Goal: Task Accomplishment & Management: Complete application form

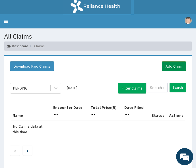
click at [172, 66] on link "Add Claim" at bounding box center [174, 66] width 24 height 10
click at [166, 69] on link "Add Claim" at bounding box center [174, 66] width 24 height 10
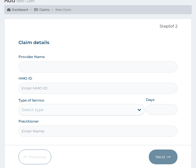
scroll to position [44, 0]
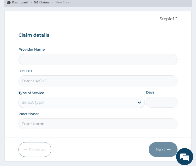
click at [57, 79] on input "HMO ID" at bounding box center [97, 80] width 159 height 11
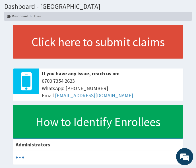
scroll to position [2, 0]
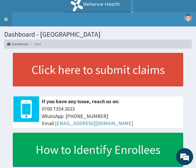
click at [5, 20] on link "Toggle navigation" at bounding box center [6, 19] width 12 height 14
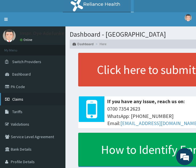
click at [17, 100] on span "Claims" at bounding box center [17, 99] width 11 height 5
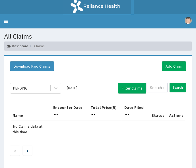
click at [170, 68] on link "Add Claim" at bounding box center [174, 66] width 24 height 10
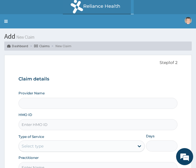
type input "[GEOGRAPHIC_DATA]"
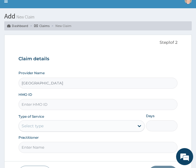
scroll to position [27, 0]
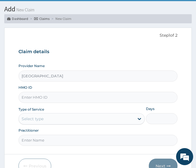
click at [71, 97] on input "HMO ID" at bounding box center [97, 97] width 159 height 11
click at [38, 101] on input "HMO ID" at bounding box center [97, 97] width 159 height 11
type input "EKI/10087/A"
click at [74, 122] on div "Select type" at bounding box center [77, 118] width 116 height 9
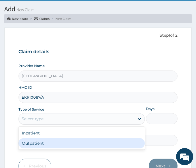
click at [45, 141] on div "Outpatient" at bounding box center [81, 143] width 126 height 10
type input "1"
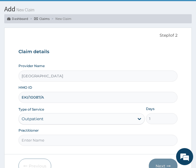
click at [55, 141] on input "Practitioner" at bounding box center [97, 140] width 159 height 11
type input "DR OGUNGBIRE"
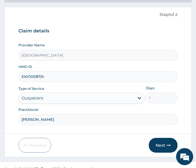
scroll to position [56, 0]
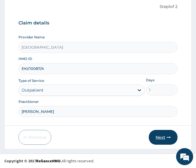
click at [167, 135] on button "Next" at bounding box center [163, 137] width 29 height 15
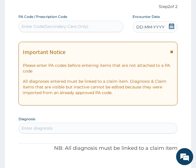
click at [171, 51] on icon at bounding box center [171, 52] width 3 height 4
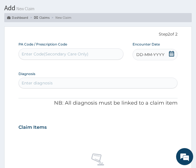
scroll to position [27, 0]
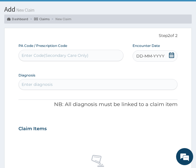
click at [170, 55] on icon at bounding box center [171, 55] width 5 height 6
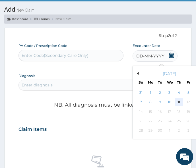
click at [178, 102] on div "11" at bounding box center [179, 102] width 9 height 9
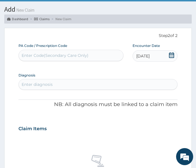
click at [71, 82] on div "Enter diagnosis" at bounding box center [98, 84] width 158 height 9
click at [54, 84] on div "Enter diagnosis" at bounding box center [98, 84] width 158 height 9
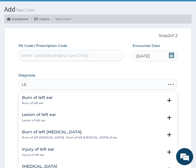
type input "L"
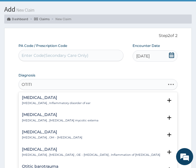
type input "OTITIS"
click at [50, 134] on h4 "Otitis media" at bounding box center [52, 132] width 60 height 4
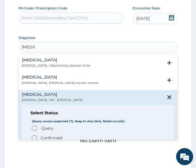
scroll to position [67, 0]
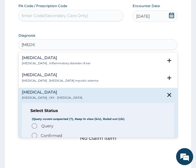
click at [35, 134] on icon "status option filled" at bounding box center [34, 135] width 7 height 7
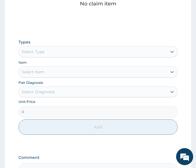
scroll to position [209, 0]
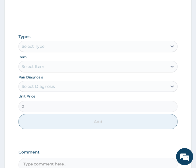
click at [52, 48] on div "Select Type" at bounding box center [93, 46] width 148 height 9
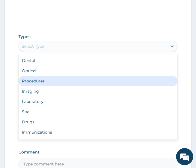
click at [42, 81] on div "Procedures" at bounding box center [97, 81] width 159 height 10
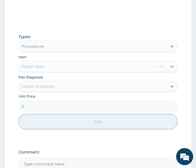
click at [39, 69] on div "Select Item" at bounding box center [97, 66] width 159 height 11
click at [46, 65] on div "Select Item" at bounding box center [93, 66] width 148 height 9
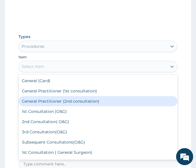
click at [44, 101] on div "General Practitioner (2nd consultation)" at bounding box center [97, 101] width 159 height 10
type input "2500"
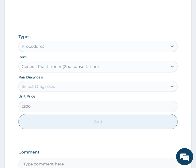
click at [42, 87] on div "Select Diagnosis" at bounding box center [38, 87] width 33 height 6
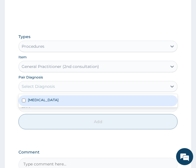
click at [23, 101] on input "checkbox" at bounding box center [24, 101] width 4 height 4
checkbox input "true"
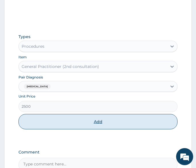
click at [42, 120] on button "Add" at bounding box center [97, 121] width 159 height 15
type input "0"
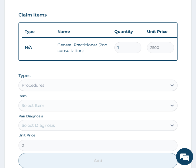
scroll to position [143, 0]
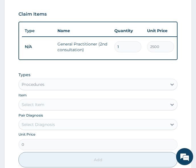
click at [38, 87] on div "Procedures" at bounding box center [33, 85] width 23 height 6
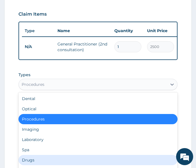
click at [25, 164] on div "Drugs" at bounding box center [97, 160] width 159 height 10
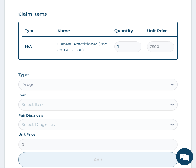
click at [32, 107] on div "Select Item" at bounding box center [33, 105] width 23 height 6
click at [31, 107] on div "Select Item" at bounding box center [33, 105] width 23 height 6
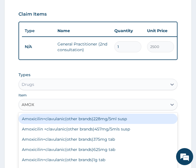
type input "AMOXI"
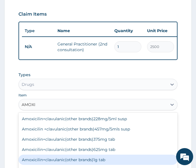
click at [91, 164] on div "Amoxicilin+clavulanic(other brands)1g tab" at bounding box center [97, 160] width 159 height 10
type input "192"
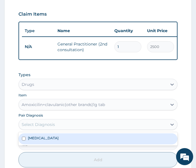
click at [76, 129] on div "Select Diagnosis" at bounding box center [93, 124] width 148 height 9
click at [24, 141] on input "checkbox" at bounding box center [24, 139] width 4 height 4
checkbox input "true"
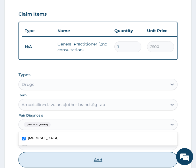
click at [79, 166] on button "Add" at bounding box center [97, 159] width 159 height 15
type input "0"
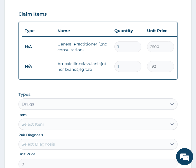
click at [52, 129] on div "Select Item" at bounding box center [93, 124] width 148 height 9
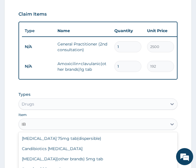
type input "I"
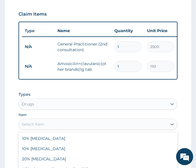
type input "R"
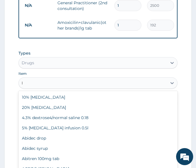
scroll to position [196, 0]
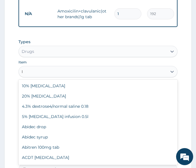
type input "IB"
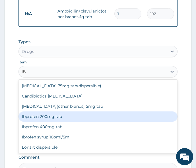
click at [75, 120] on div "Ibprofen 200mg tab" at bounding box center [97, 117] width 159 height 10
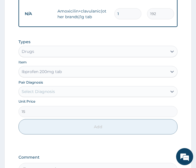
click at [52, 76] on div "Ibprofen 200mg tab" at bounding box center [93, 71] width 148 height 9
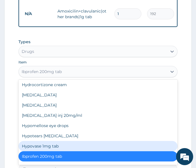
scroll to position [6371, 0]
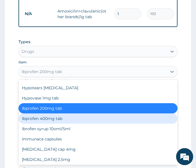
click at [39, 119] on div "Ibprofen 400mg tab" at bounding box center [97, 119] width 159 height 10
type input "20"
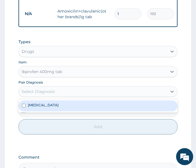
click at [39, 94] on div "Select Diagnosis" at bounding box center [38, 92] width 33 height 6
click at [39, 107] on label "Otitis media" at bounding box center [43, 105] width 31 height 5
checkbox input "true"
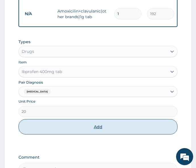
click at [54, 133] on button "Add" at bounding box center [97, 126] width 159 height 15
type input "0"
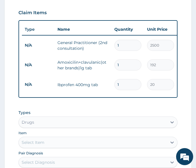
scroll to position [144, 0]
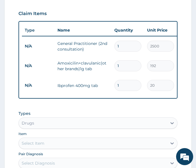
click at [120, 67] on input "1" at bounding box center [127, 65] width 27 height 11
type input "0.00"
type input "1"
type input "192.00"
type input "14"
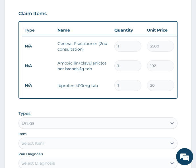
type input "2688.00"
type input "14"
click at [124, 86] on input "1" at bounding box center [127, 85] width 27 height 11
type input "0.00"
type input "1"
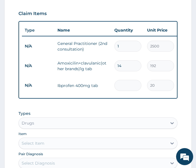
type input "20.00"
type input "10"
type input "200.00"
type input "10"
click at [131, 112] on div "Types Drugs Item Select Item Pair Diagnosis Select Diagnosis Unit Price 0 Add" at bounding box center [97, 158] width 159 height 101
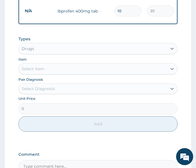
scroll to position [276, 0]
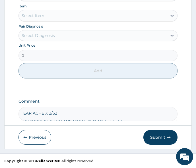
type textarea "EAR ACHE X 2/52 EAR ACHE IS LOCALISED TO THE LEFT. REDUCED HEARING."
click at [160, 138] on button "Submit" at bounding box center [160, 137] width 34 height 15
